Goal: Check status: Check status

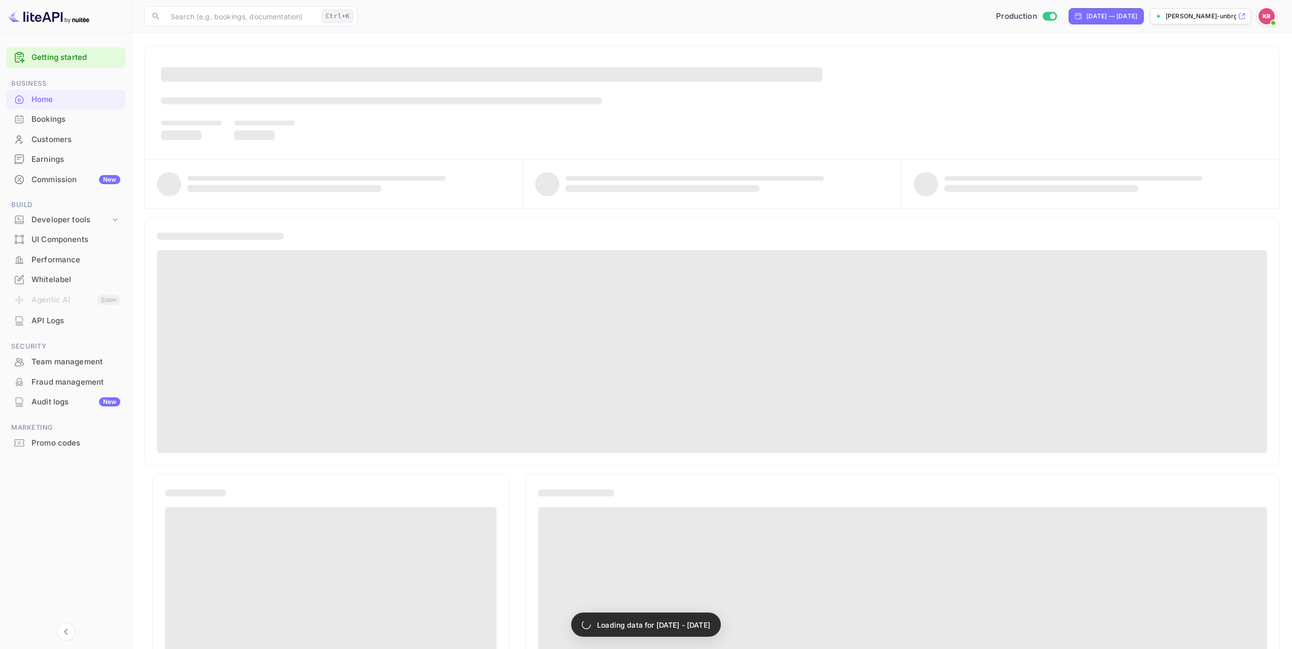
click at [94, 116] on div "Bookings" at bounding box center [75, 120] width 89 height 12
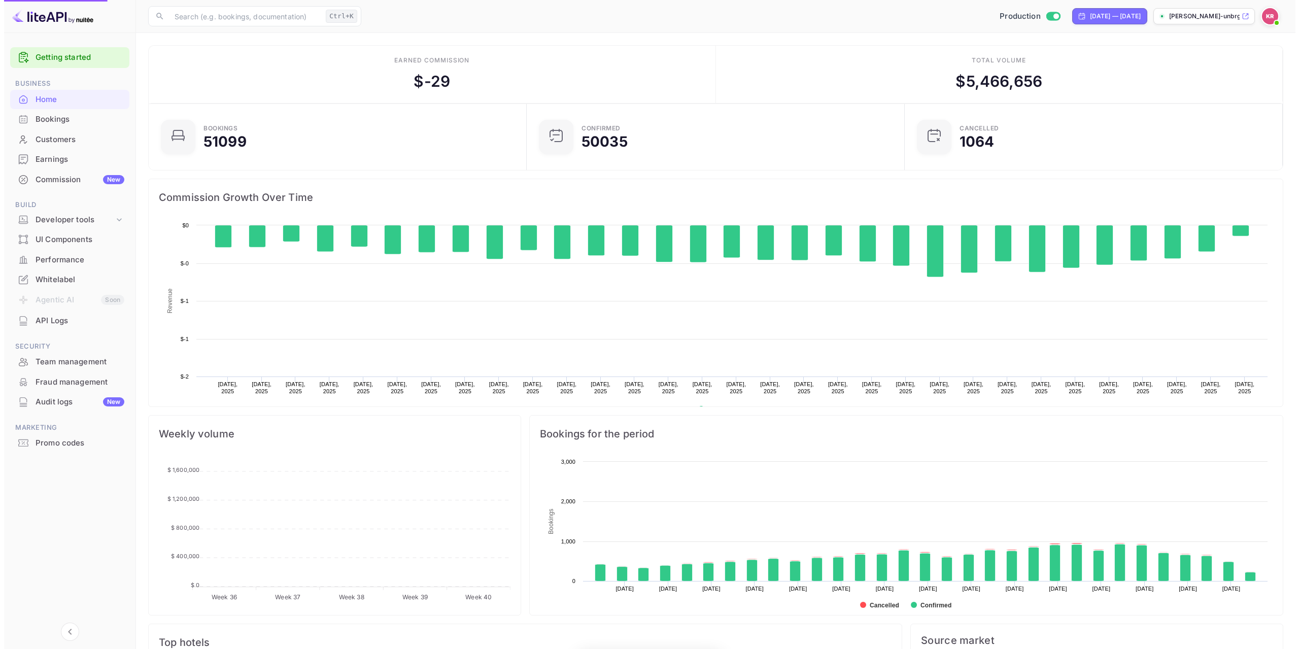
scroll to position [8, 8]
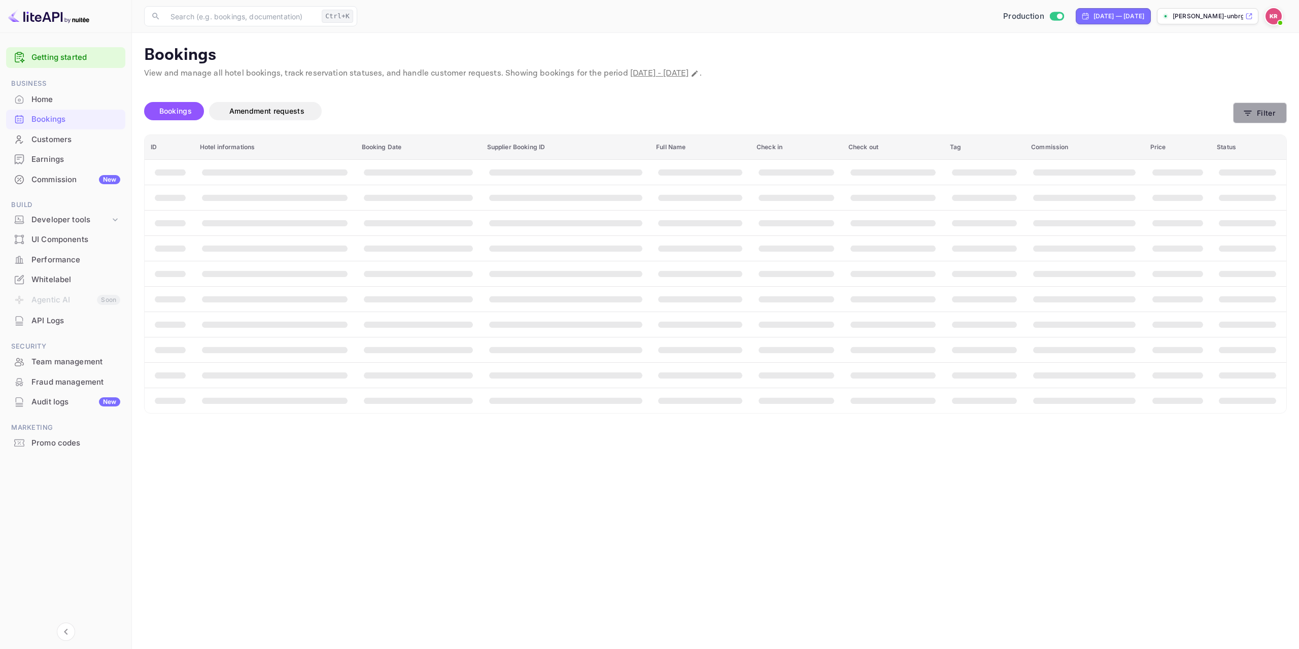
click at [1260, 111] on button "Filter" at bounding box center [1260, 113] width 54 height 21
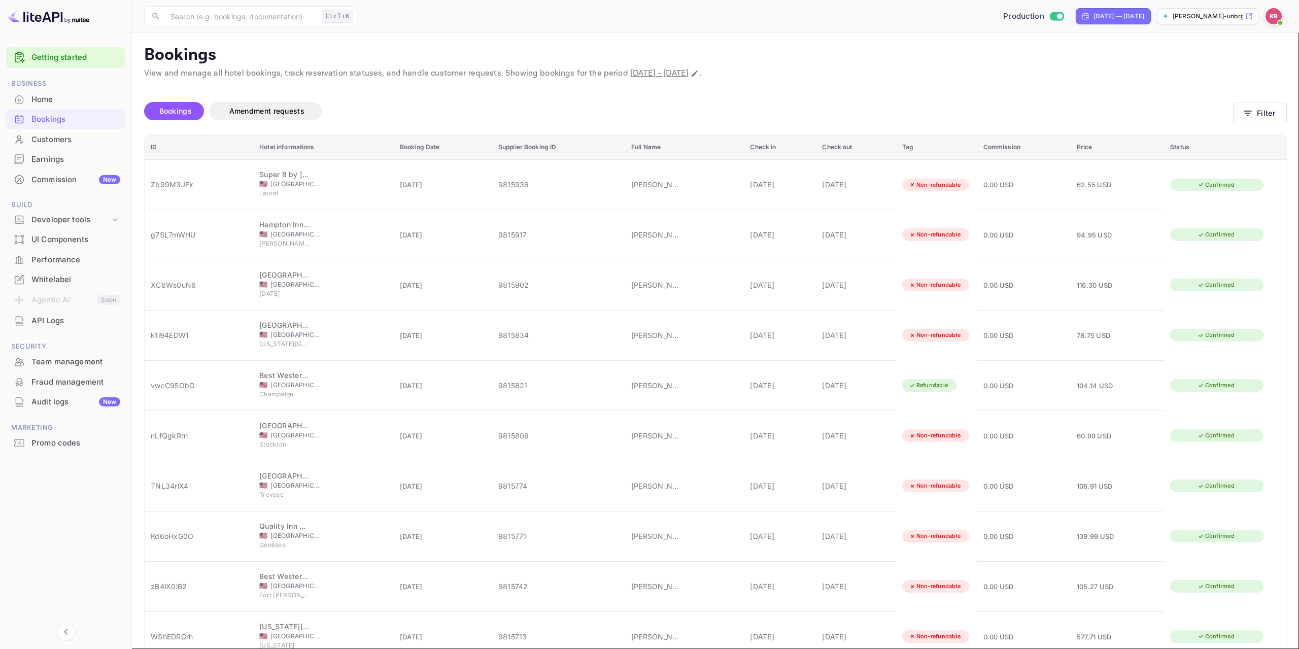
paste input "Ghg24FDx9"
type input "Ghg24FDx9"
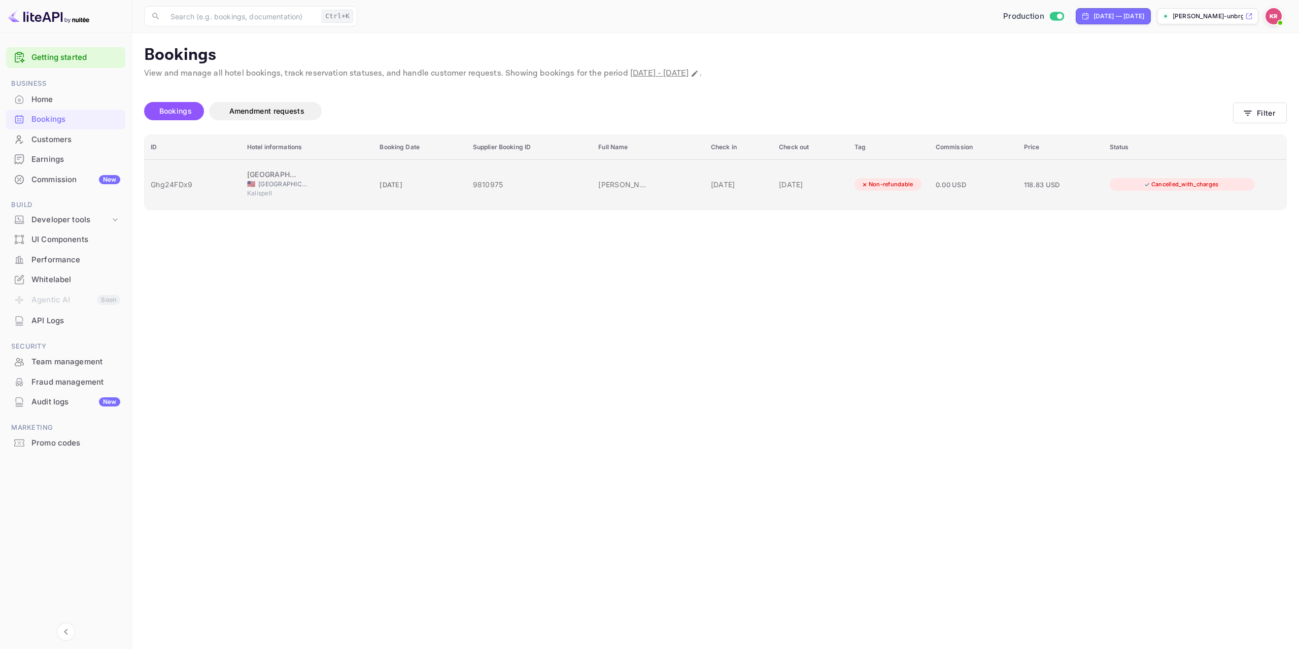
click at [339, 180] on div "🇺🇸 [GEOGRAPHIC_DATA]" at bounding box center [307, 184] width 120 height 9
